Goal: Task Accomplishment & Management: Use online tool/utility

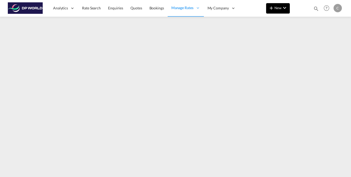
click at [284, 7] on md-icon "icon-chevron-down" at bounding box center [285, 8] width 6 height 6
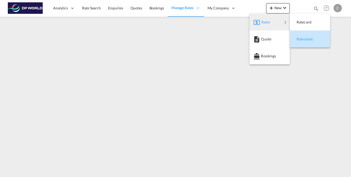
click at [303, 39] on span "Ratesheet" at bounding box center [300, 39] width 6 height 10
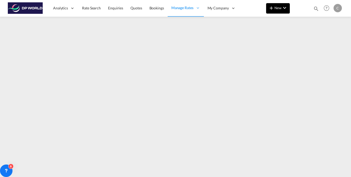
click at [282, 13] on button "New" at bounding box center [278, 8] width 24 height 10
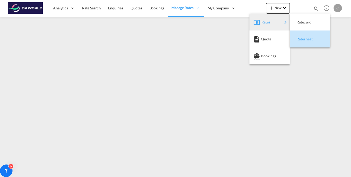
click at [303, 38] on span "Ratesheet" at bounding box center [300, 39] width 6 height 10
